Goal: Task Accomplishment & Management: Use online tool/utility

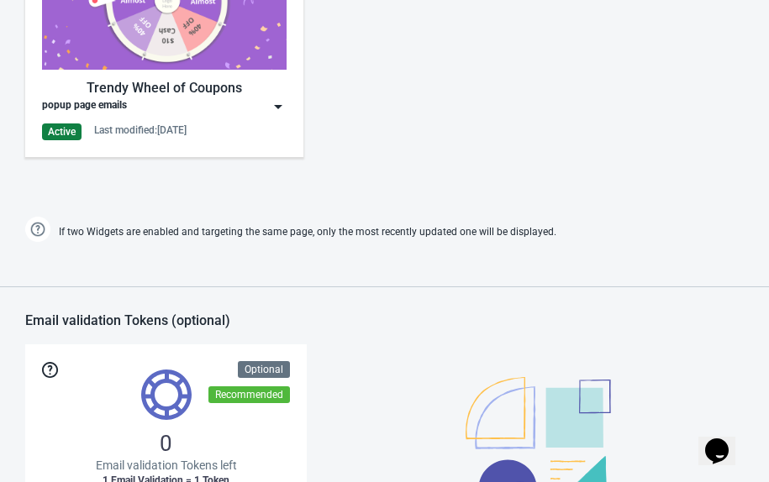
scroll to position [1026, 0]
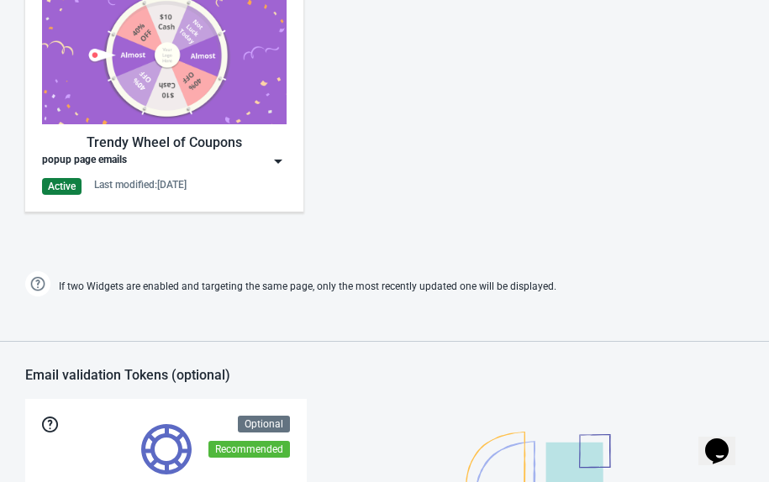
click at [267, 153] on div "popup page emails" at bounding box center [164, 161] width 245 height 17
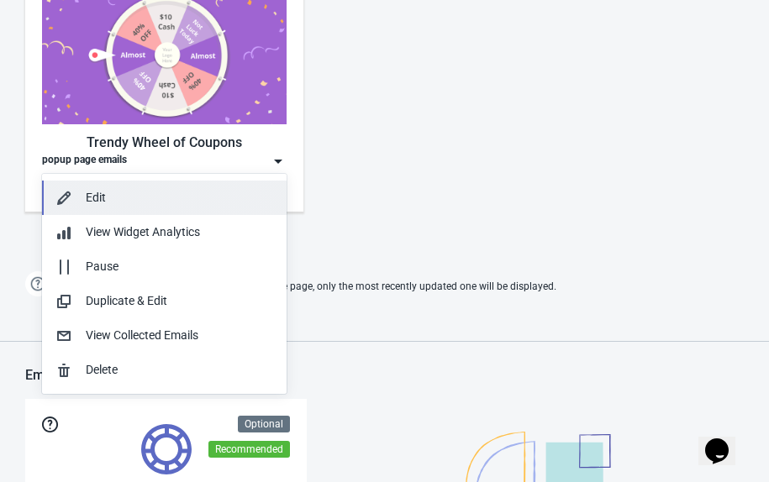
click at [187, 187] on button "Edit" at bounding box center [164, 198] width 245 height 34
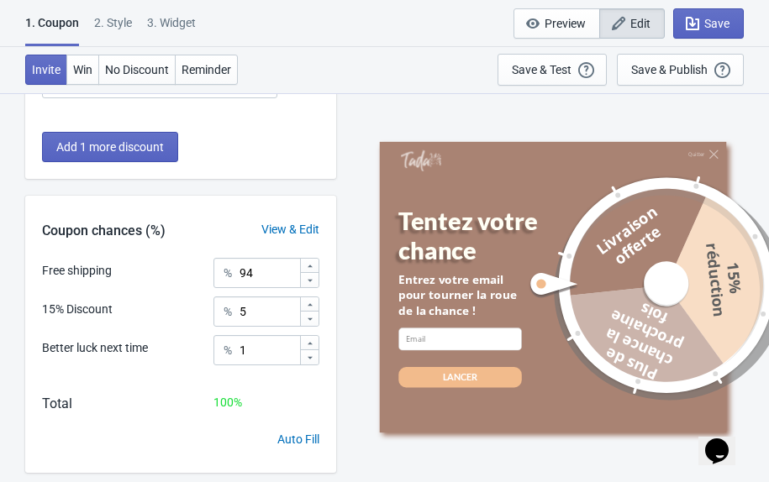
scroll to position [307, 0]
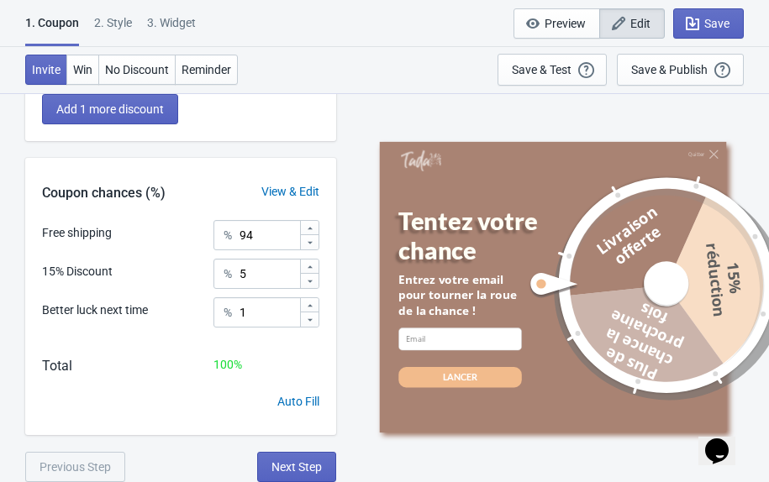
click at [123, 24] on div "2 . Style" at bounding box center [113, 28] width 38 height 29
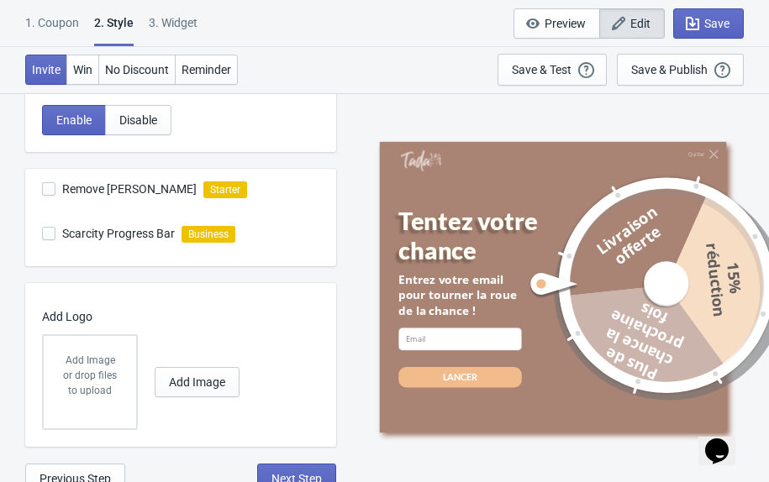
scroll to position [547, 0]
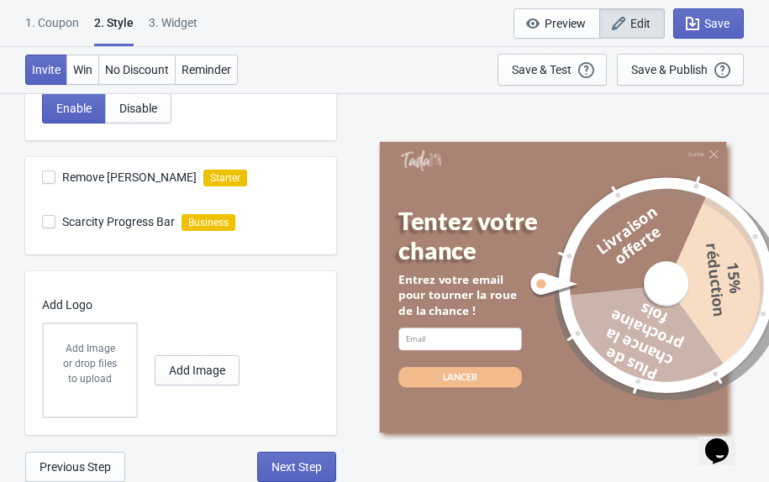
click at [178, 25] on div "3. Widget" at bounding box center [173, 28] width 49 height 29
select select "period"
select select "tab"
select select "1"
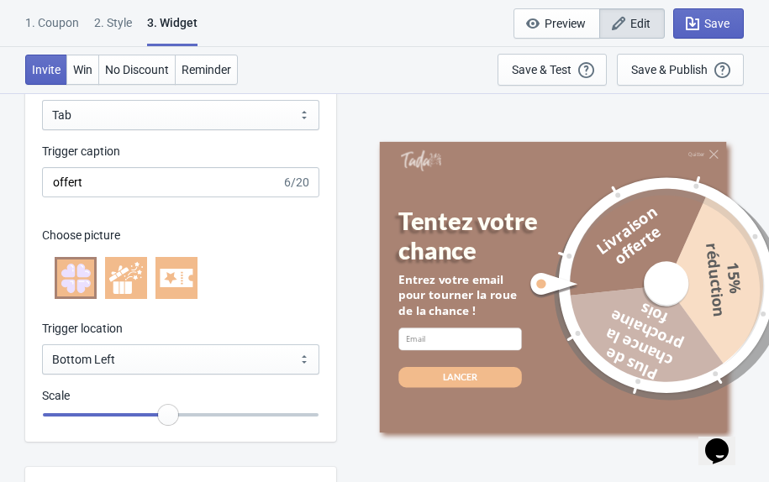
scroll to position [1774, 0]
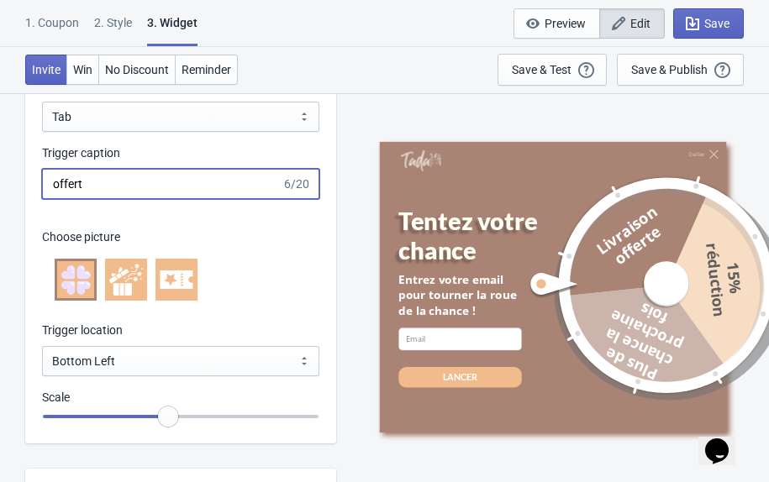
click at [153, 186] on input "offert" at bounding box center [162, 184] width 240 height 30
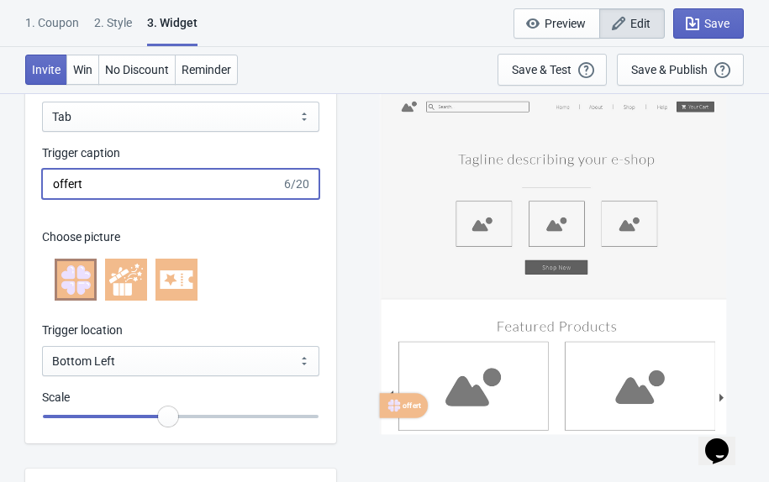
click at [144, 187] on input "offert" at bounding box center [162, 184] width 240 height 30
click at [87, 186] on input "TENTEZ" at bounding box center [162, 184] width 240 height 30
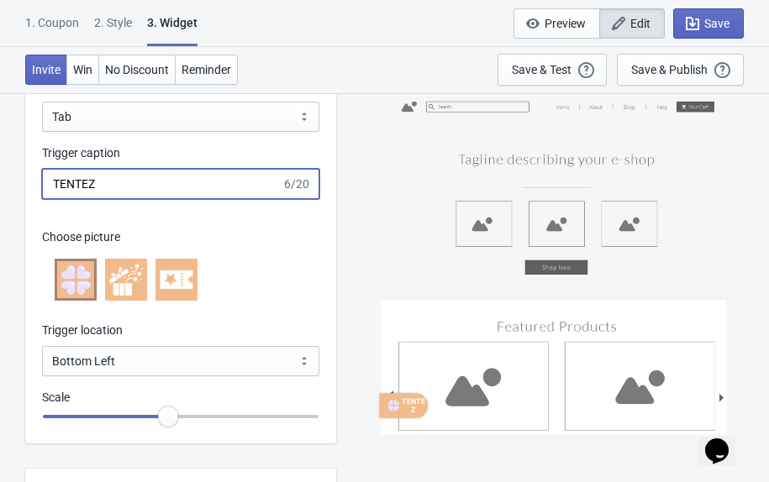
click at [87, 186] on input "TENTEZ" at bounding box center [162, 184] width 240 height 30
click at [105, 191] on input "TENTEZ" at bounding box center [162, 184] width 240 height 30
type input "TENTEZ"
click at [166, 161] on div "Trigger caption" at bounding box center [180, 155] width 277 height 21
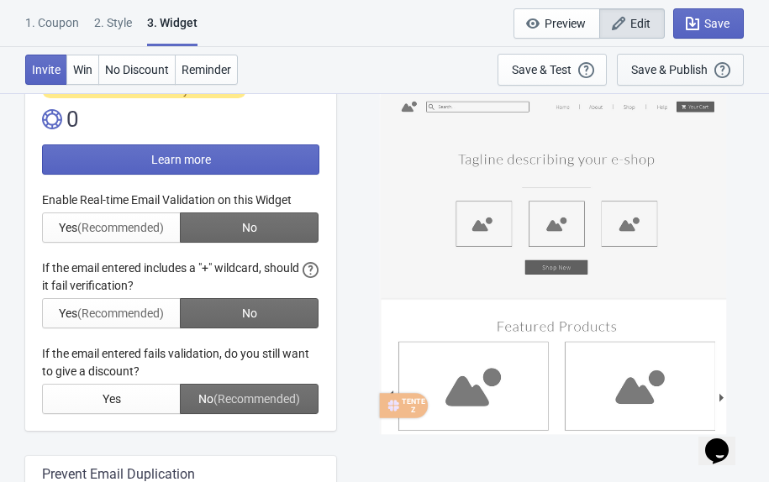
scroll to position [389, 0]
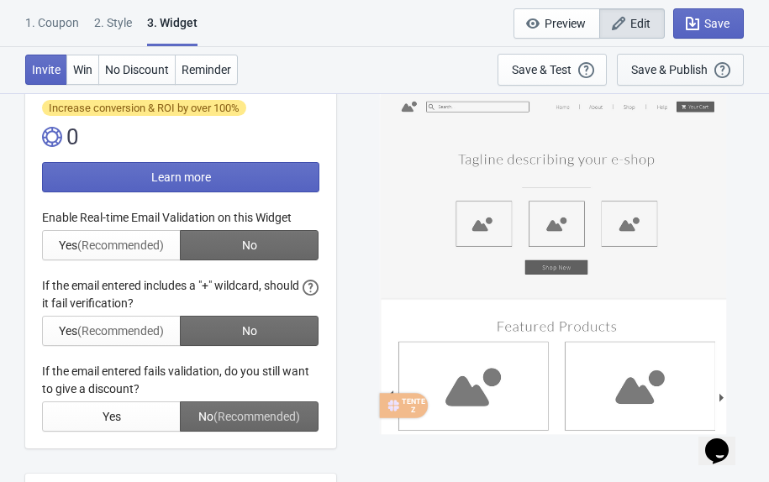
click at [680, 75] on div "Save & Publish" at bounding box center [669, 69] width 76 height 13
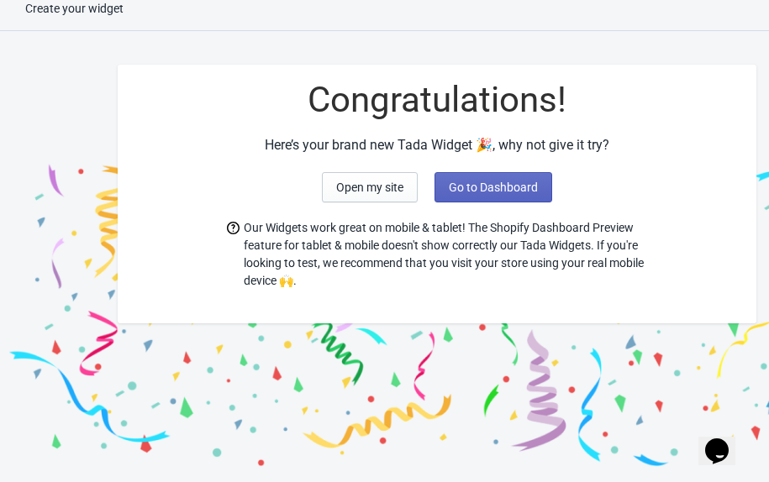
scroll to position [17, 0]
click at [504, 182] on span "Go to Dashboard" at bounding box center [493, 187] width 89 height 13
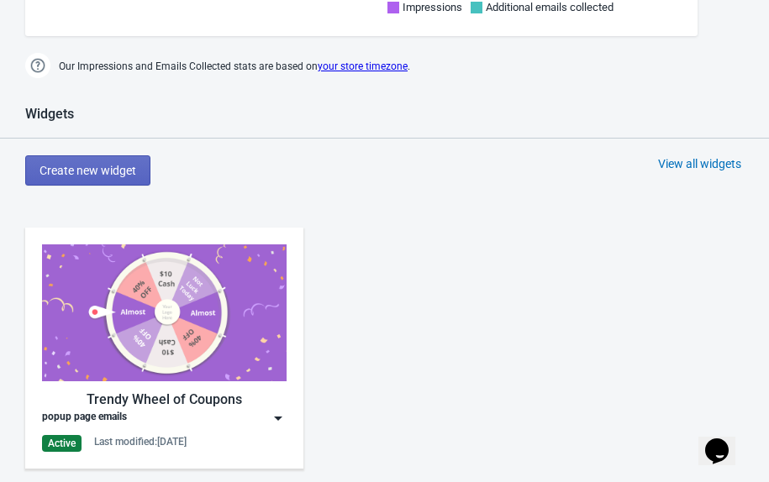
scroll to position [771, 0]
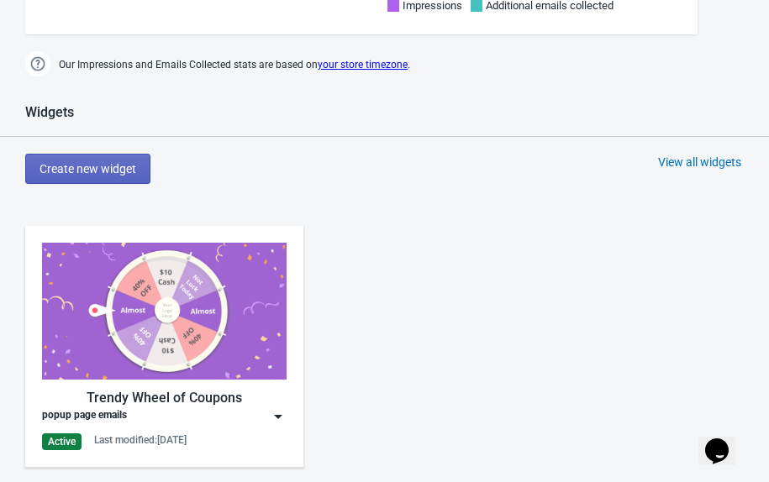
click at [277, 409] on img at bounding box center [278, 417] width 17 height 17
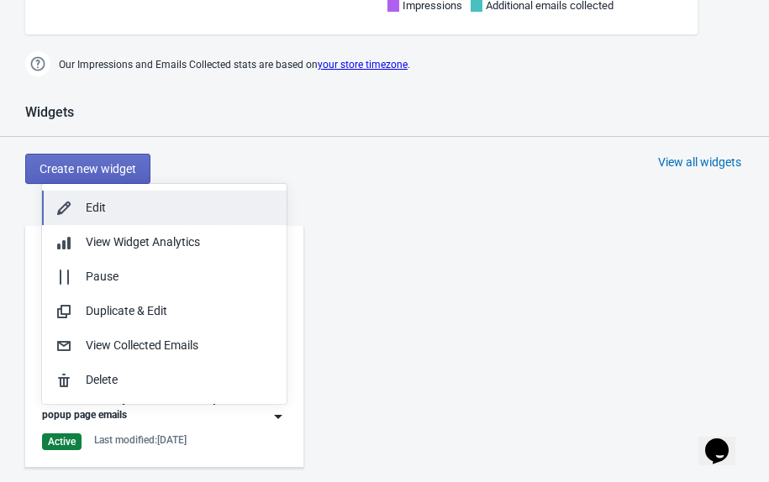
click at [201, 209] on div "Edit" at bounding box center [179, 208] width 187 height 18
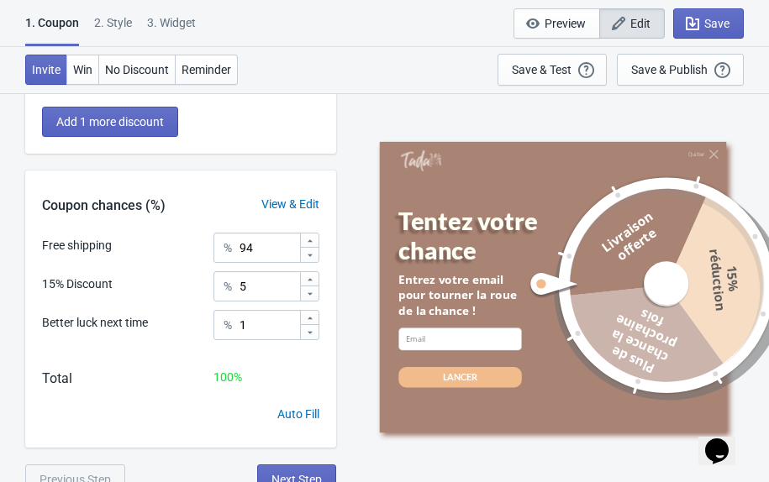
scroll to position [307, 0]
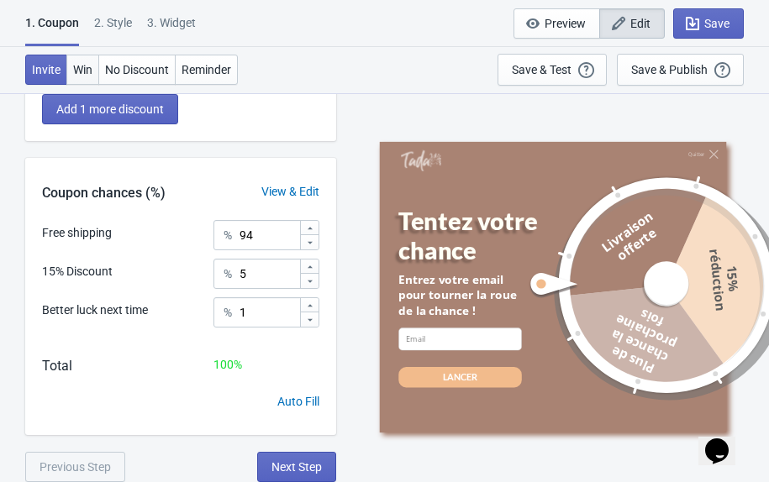
click at [87, 73] on span "Win" at bounding box center [82, 69] width 19 height 13
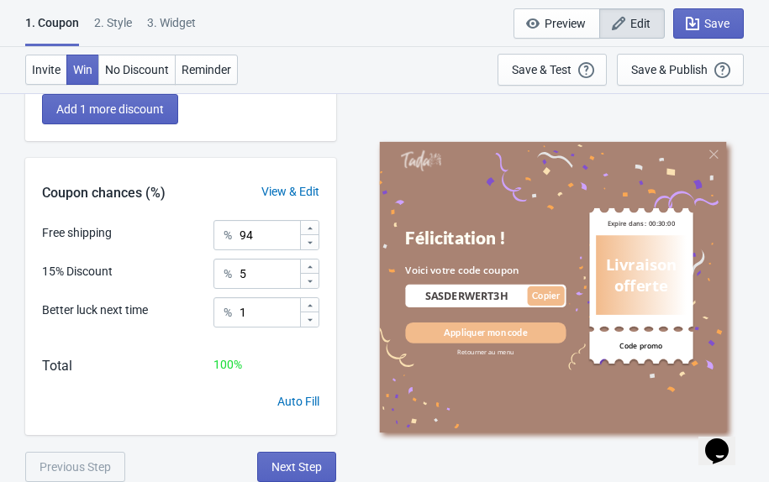
click at [121, 24] on div "2 . Style" at bounding box center [113, 28] width 38 height 29
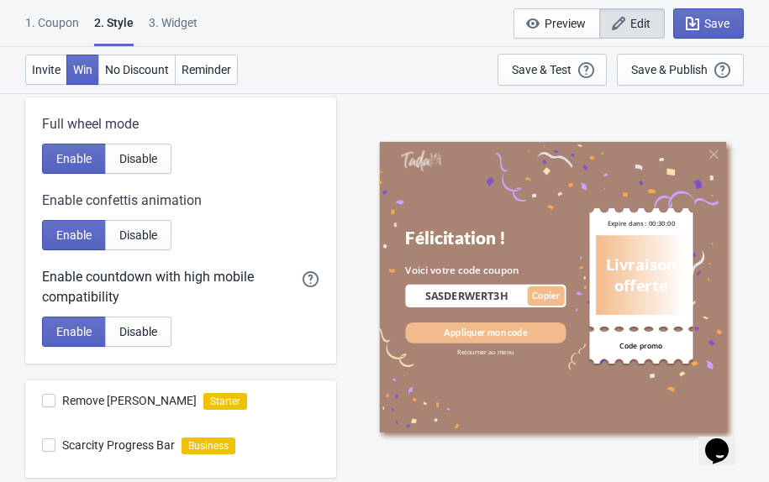
scroll to position [547, 0]
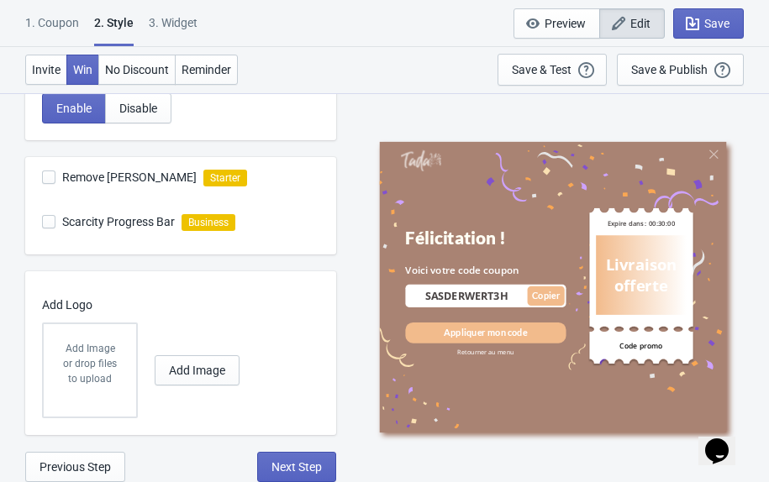
click at [190, 24] on div "3. Widget" at bounding box center [173, 28] width 49 height 29
select select "period"
select select "tab"
select select "1"
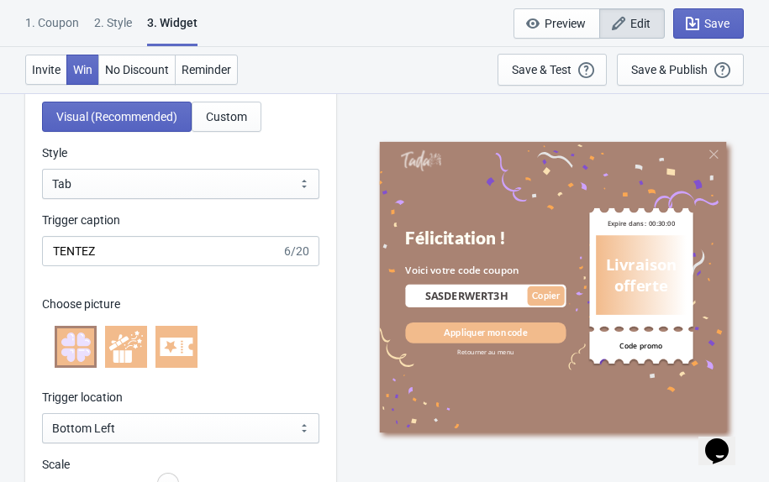
scroll to position [1719, 0]
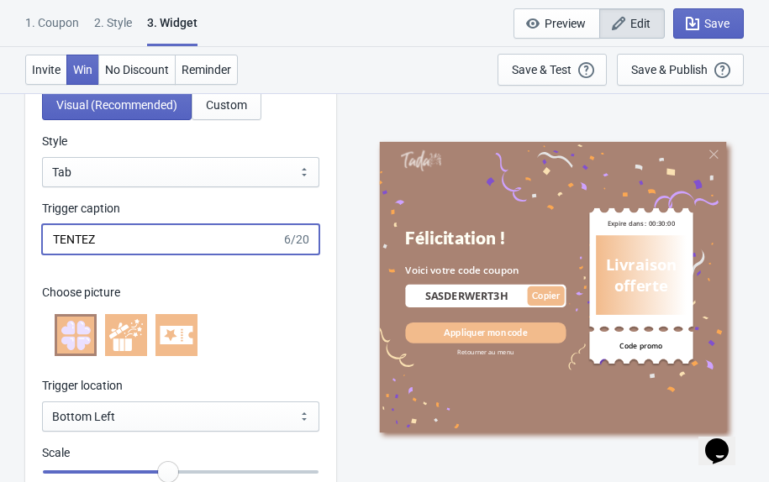
click at [177, 245] on input "TENTEZ" at bounding box center [162, 239] width 240 height 30
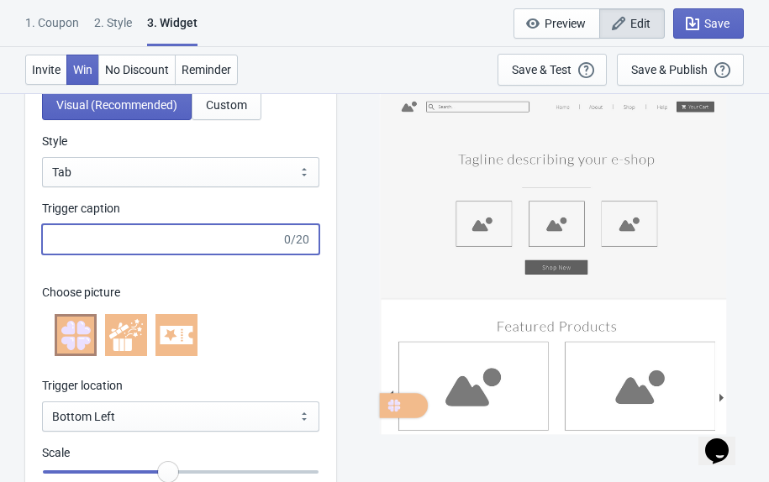
click at [260, 269] on div "Choose picture" at bounding box center [180, 322] width 277 height 110
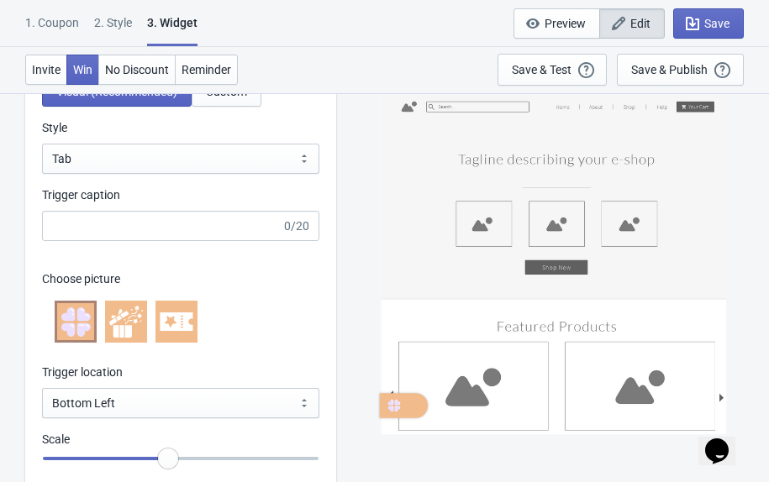
scroll to position [1737, 0]
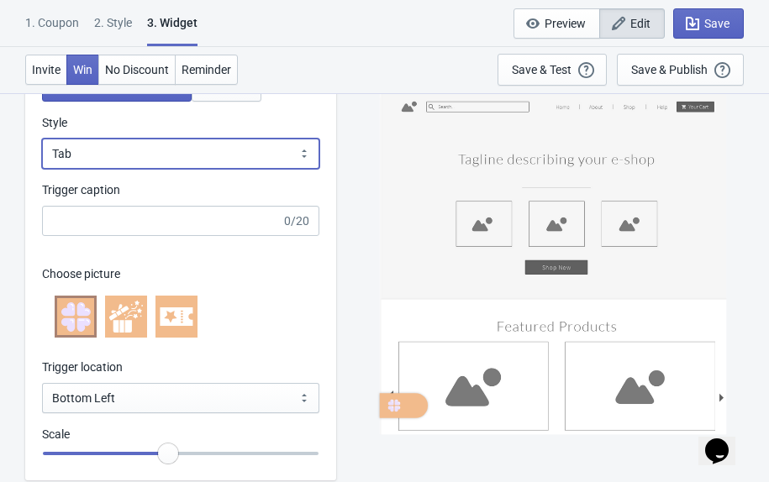
click at [244, 160] on select "Square Circle Tab" at bounding box center [180, 154] width 277 height 30
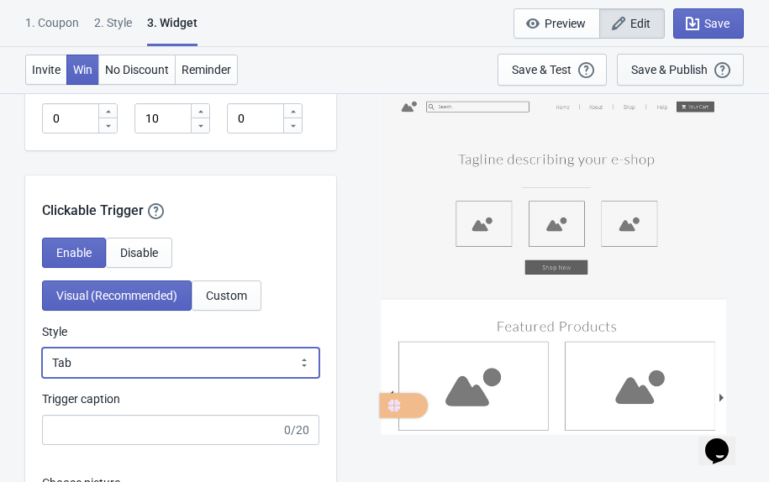
scroll to position [1527, 0]
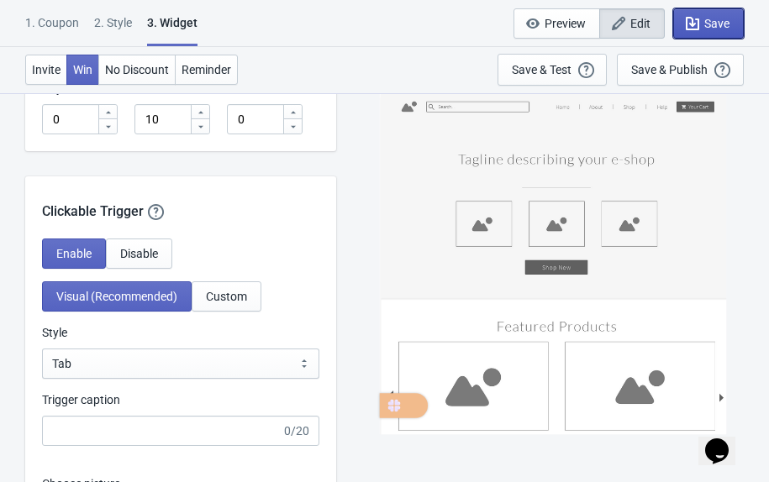
click at [699, 30] on icon "button" at bounding box center [692, 23] width 17 height 17
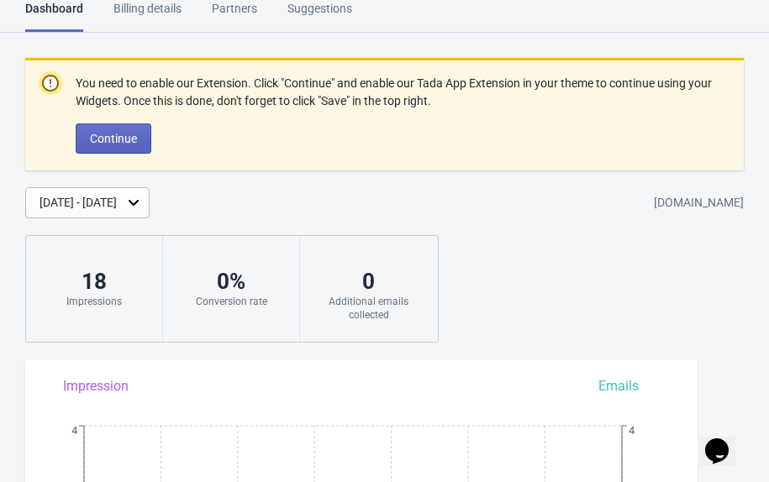
scroll to position [1452, 0]
